Goal: Task Accomplishment & Management: Manage account settings

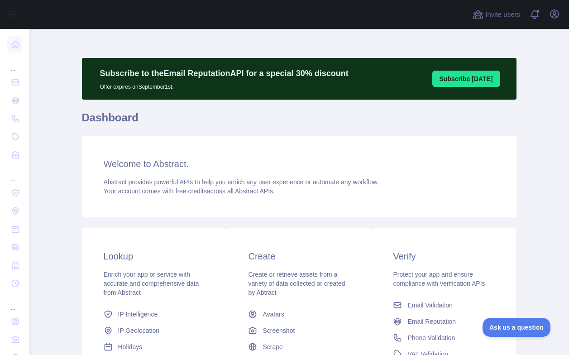
click at [561, 16] on div "Invite users View notifications Open user menu" at bounding box center [299, 14] width 540 height 29
click at [558, 16] on icon "button" at bounding box center [554, 14] width 8 height 8
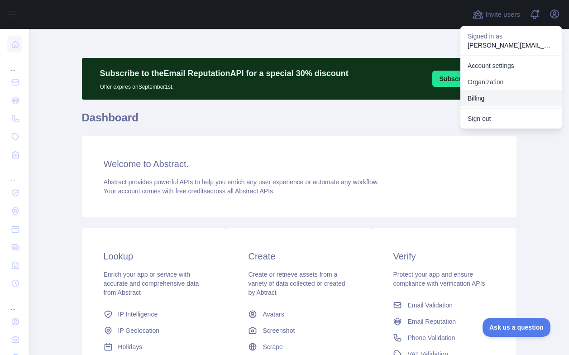
click at [485, 93] on button "Billing" at bounding box center [510, 98] width 101 height 16
